Goal: Check status: Check status

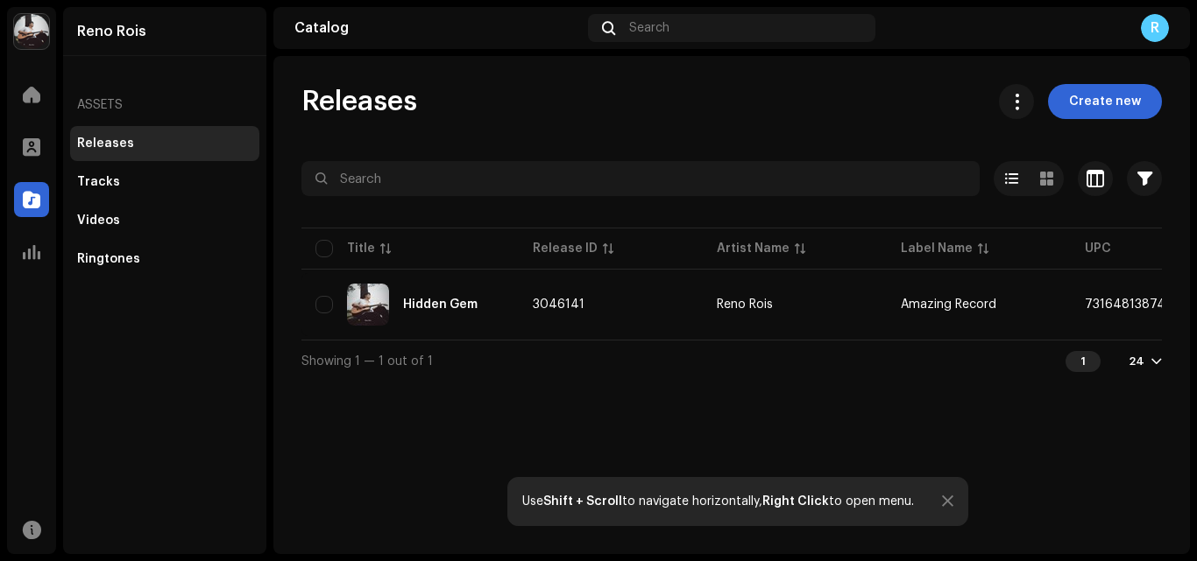
click at [416, 293] on div "Hidden Gem" at bounding box center [409, 305] width 189 height 42
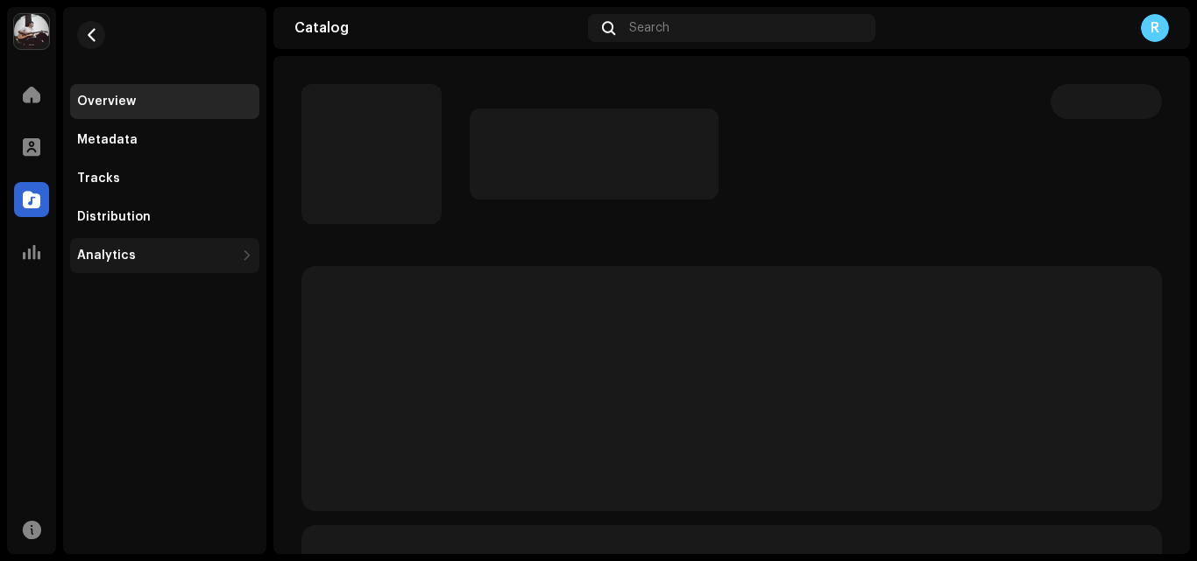
click at [84, 248] on div "Analytics" at bounding box center [164, 255] width 189 height 35
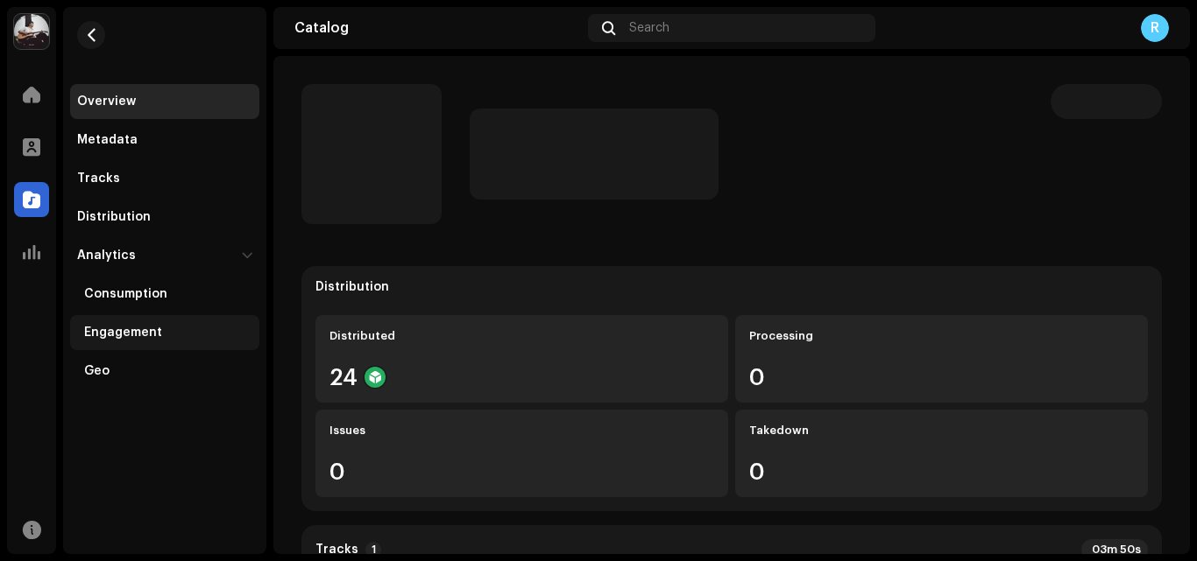
click at [123, 326] on div "Engagement" at bounding box center [123, 333] width 78 height 14
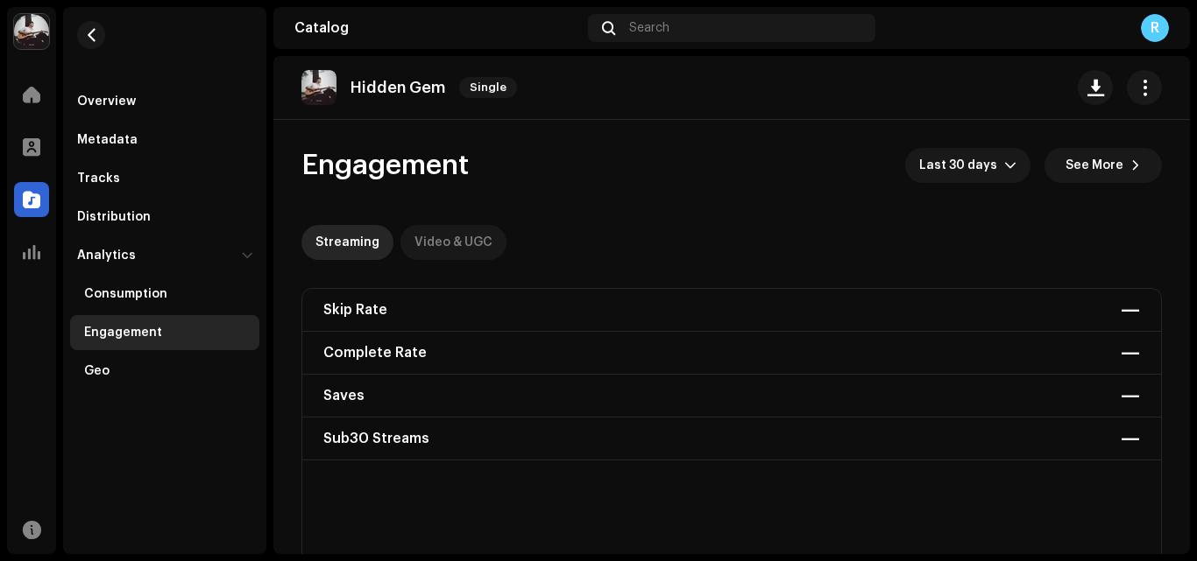
click at [448, 251] on div "Video & UGC" at bounding box center [453, 242] width 78 height 35
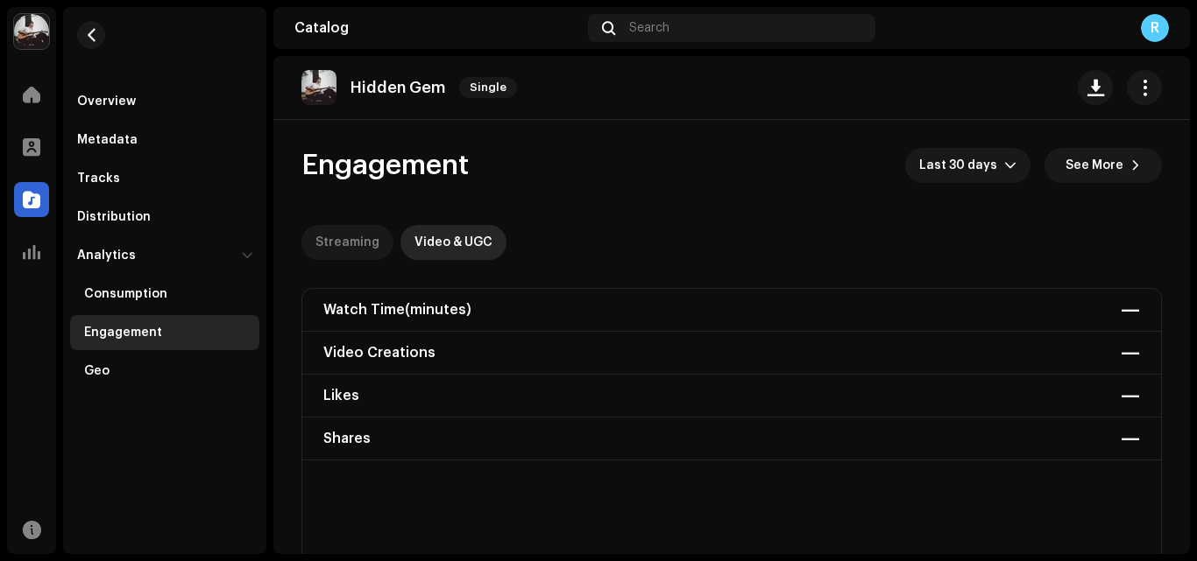
click at [346, 247] on div "Streaming" at bounding box center [347, 242] width 64 height 35
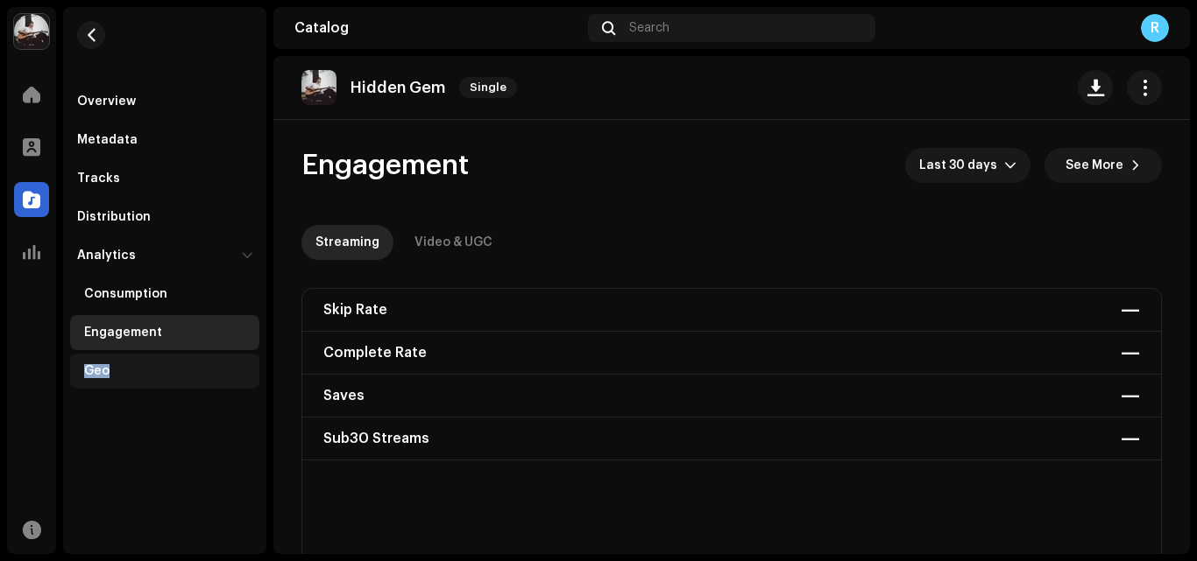
drag, startPoint x: 257, startPoint y: 344, endPoint x: 112, endPoint y: 357, distance: 145.1
click at [112, 357] on div "Consumption Engagement Geo" at bounding box center [164, 331] width 189 height 116
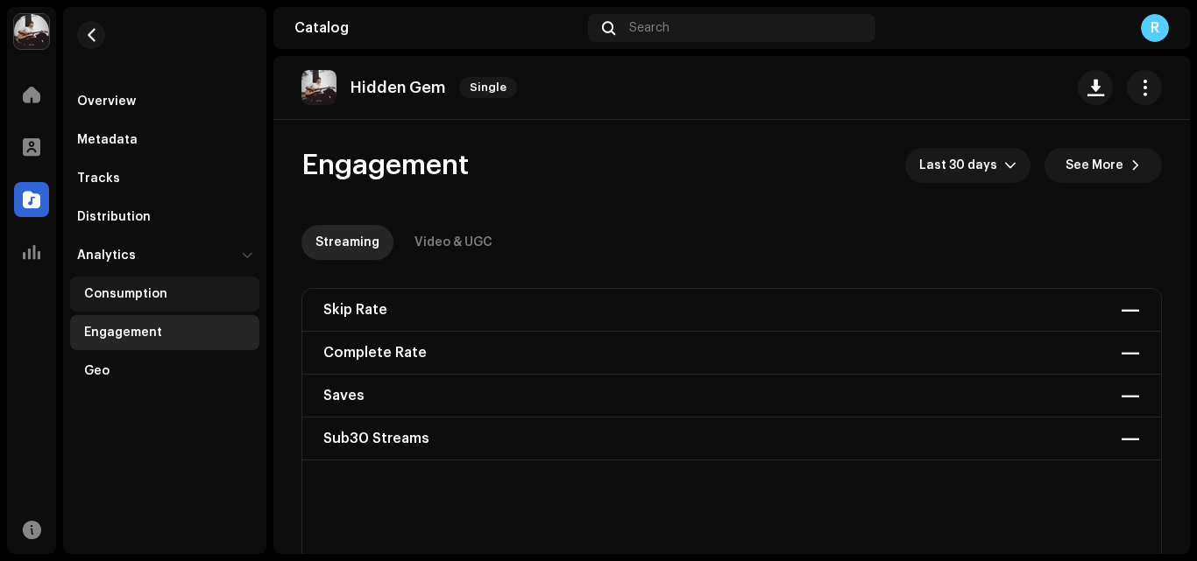
click at [126, 286] on div "Consumption" at bounding box center [164, 294] width 189 height 35
